Goal: Navigation & Orientation: Find specific page/section

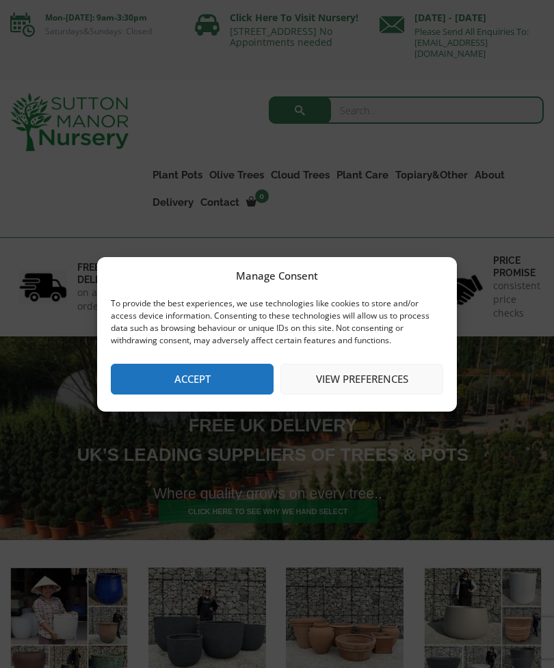
click at [206, 381] on button "Accept" at bounding box center [192, 379] width 163 height 31
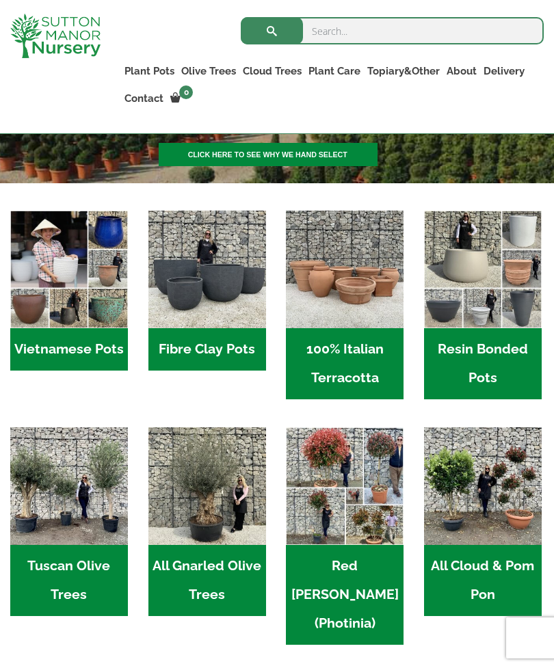
scroll to position [331, 0]
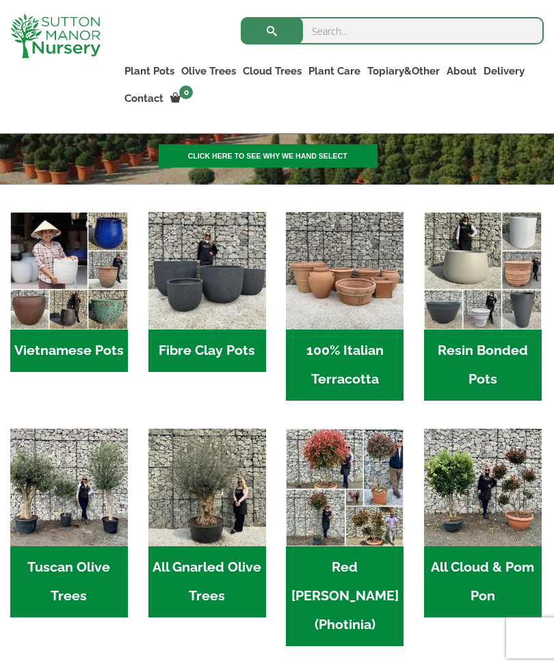
click at [495, 366] on h2 "Resin Bonded Pots (212)" at bounding box center [483, 364] width 118 height 71
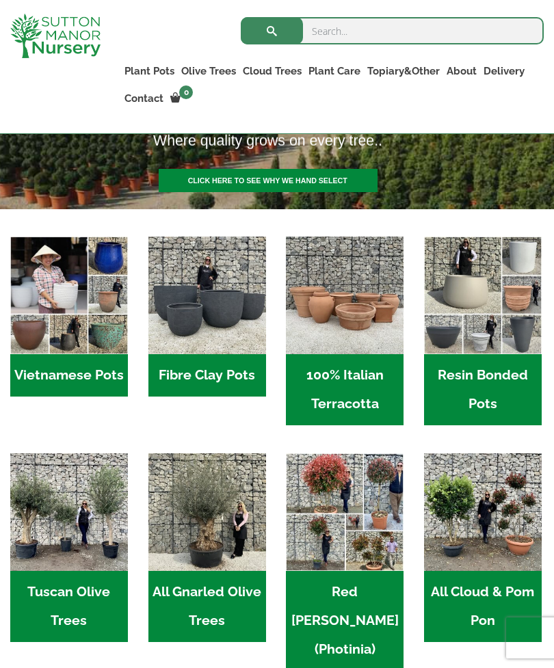
click at [344, 317] on img "Visit product category 100% Italian Terracotta" at bounding box center [345, 296] width 118 height 118
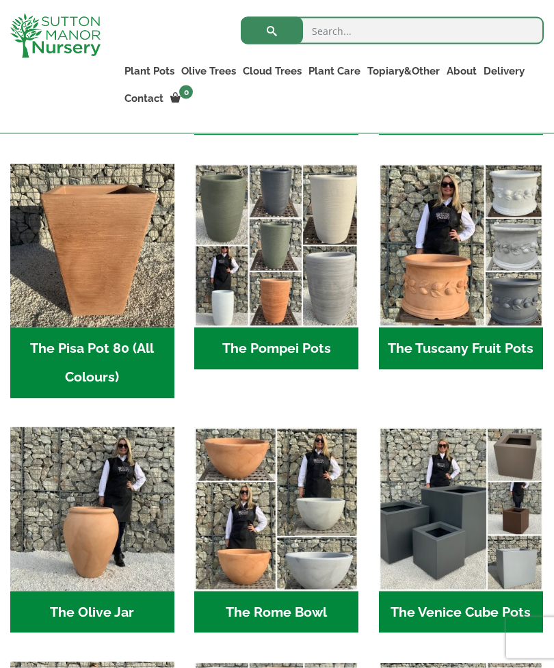
scroll to position [886, 0]
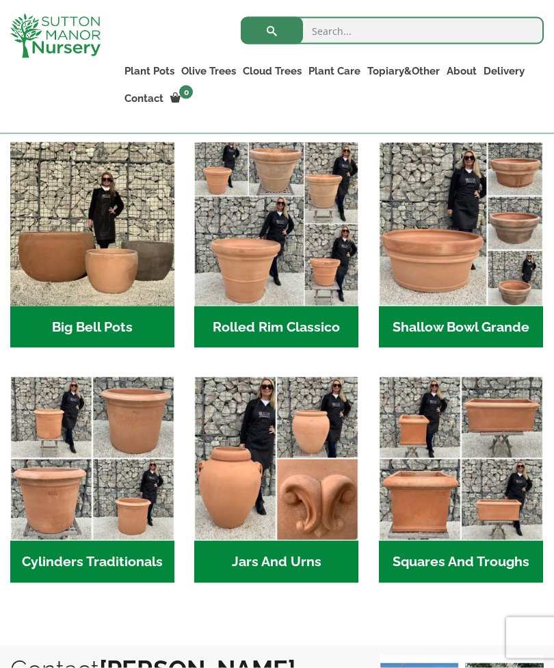
scroll to position [464, 0]
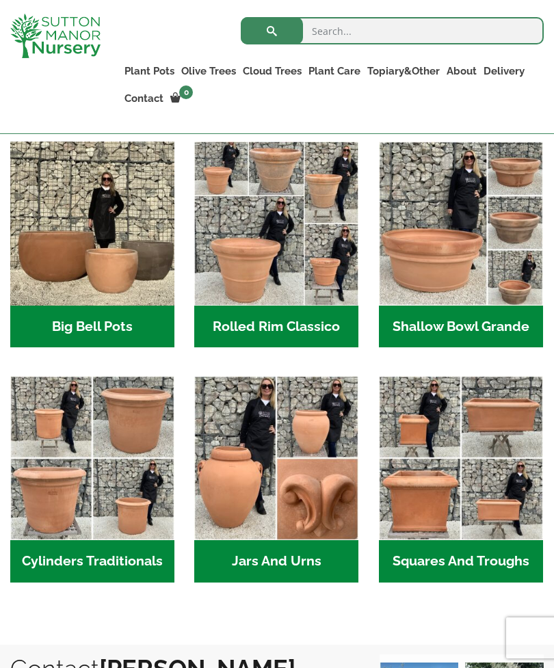
click at [136, 418] on img "Visit product category Cylinders Traditionals" at bounding box center [92, 458] width 164 height 164
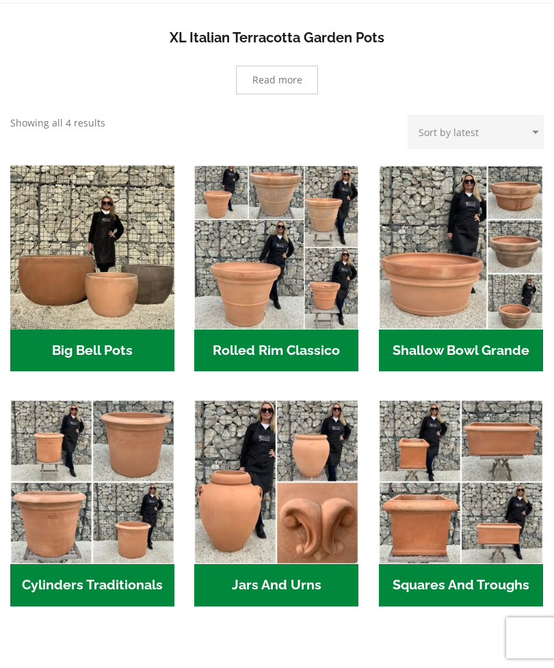
scroll to position [508, 0]
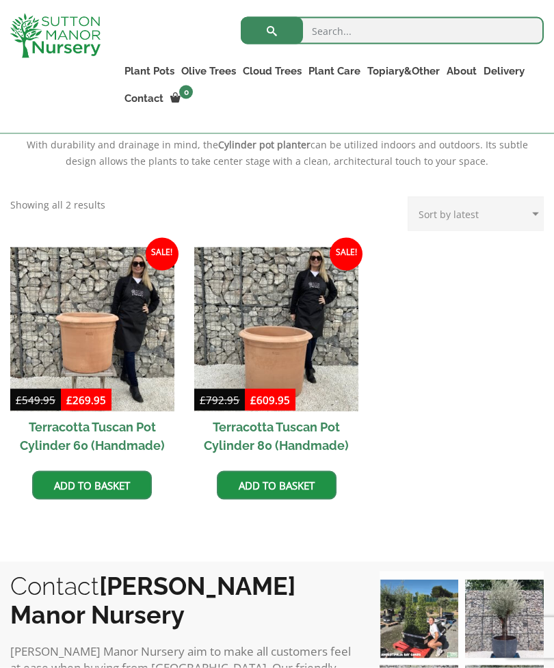
scroll to position [540, 0]
